Goal: Task Accomplishment & Management: Use online tool/utility

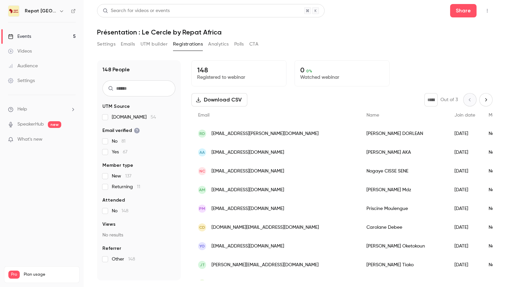
click at [31, 49] on div "Videos" at bounding box center [20, 51] width 24 height 7
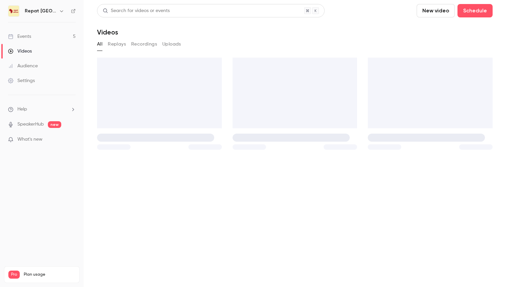
click at [29, 31] on link "Events 5" at bounding box center [42, 36] width 84 height 15
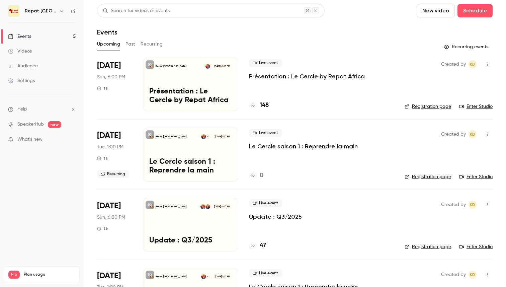
click at [256, 81] on div "Live event Présentation : Le Cercle by Repat Africa 148" at bounding box center [321, 85] width 145 height 54
click at [258, 77] on p "Présentation : Le Cercle by Repat Africa" at bounding box center [307, 76] width 116 height 8
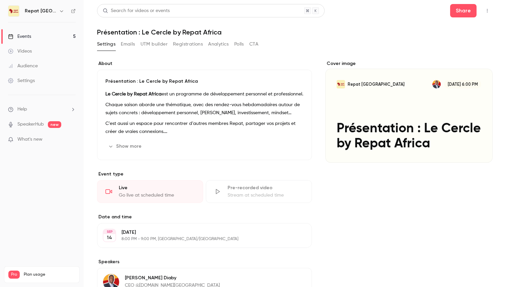
click at [488, 9] on icon "button" at bounding box center [487, 10] width 5 height 5
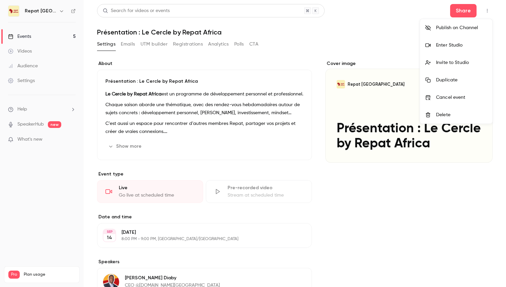
click at [447, 43] on div "Enter Studio" at bounding box center [461, 45] width 51 height 7
